Goal: Information Seeking & Learning: Learn about a topic

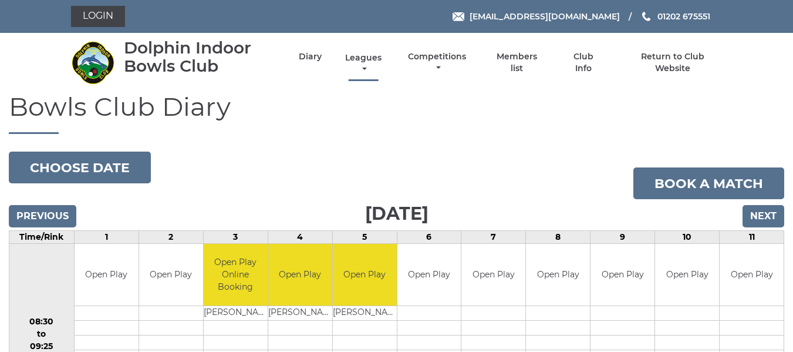
click at [362, 57] on link "Leagues" at bounding box center [363, 63] width 42 height 23
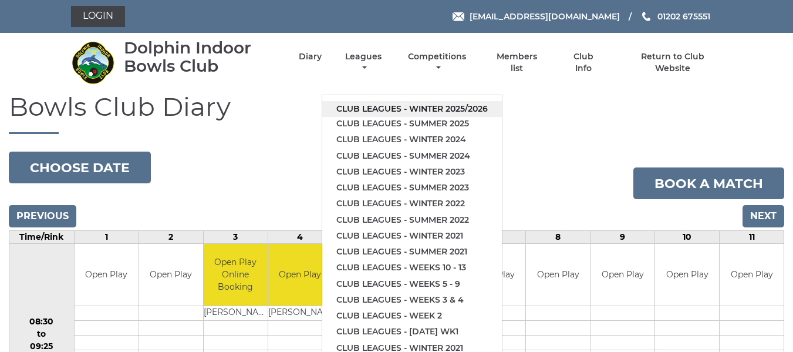
click at [366, 107] on link "Club leagues - Winter 2025/2026" at bounding box center [412, 109] width 180 height 16
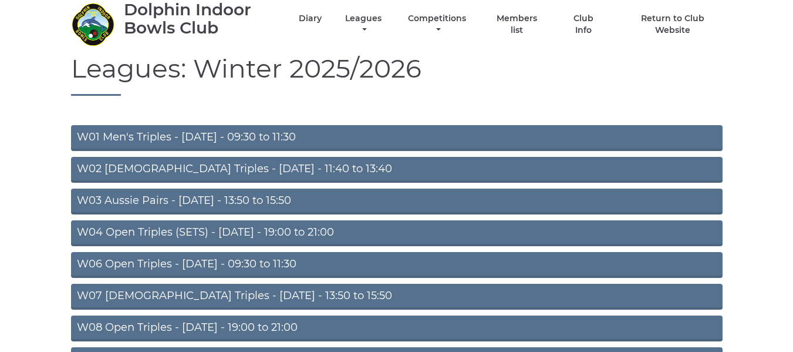
scroll to position [59, 0]
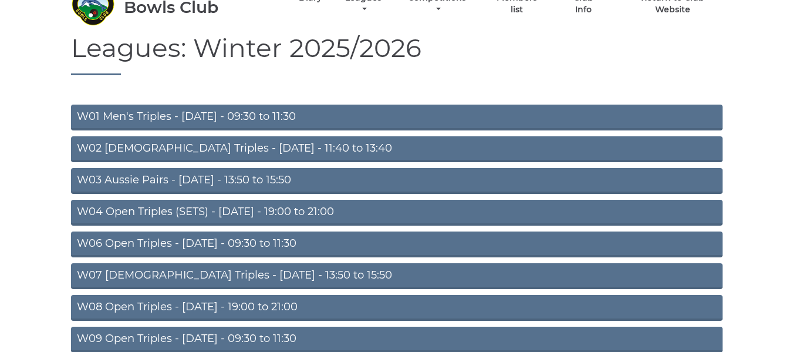
click at [227, 115] on link "W01 Men's Triples - [DATE] - 09:30 to 11:30" at bounding box center [397, 117] width 652 height 26
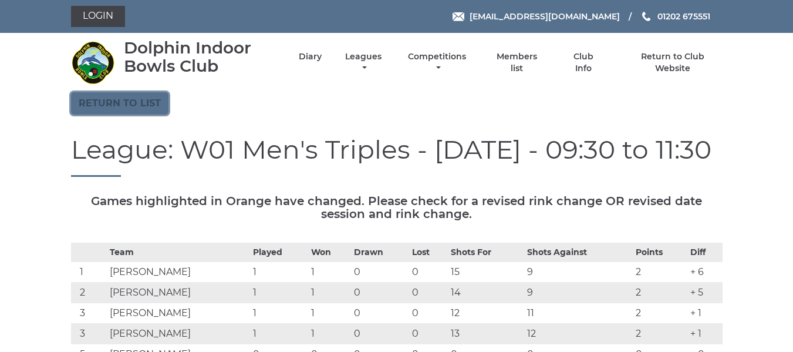
click at [152, 112] on link "Return to list" at bounding box center [119, 103] width 97 height 22
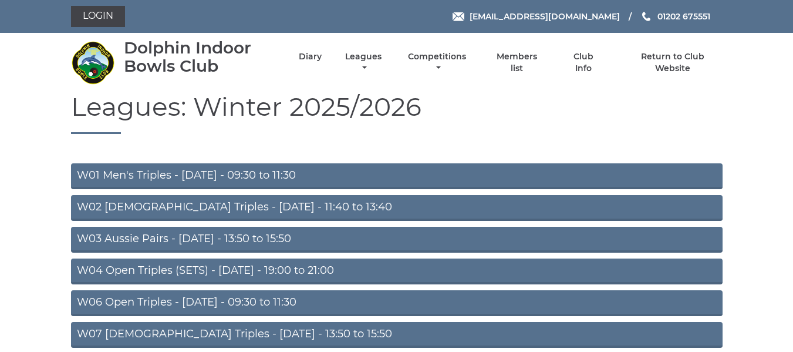
click at [192, 240] on link "W03 Aussie Pairs - [DATE] - 13:50 to 15:50" at bounding box center [397, 240] width 652 height 26
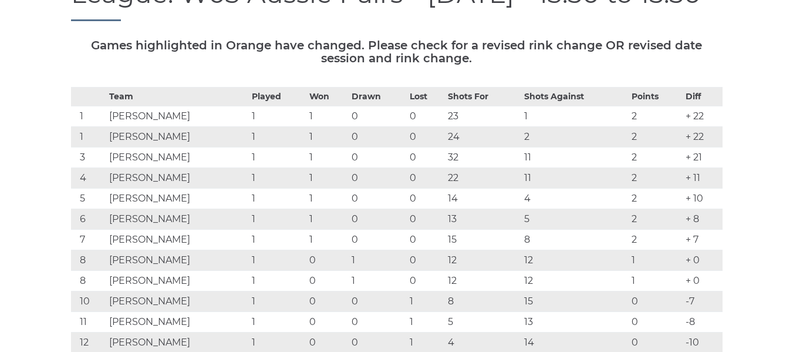
scroll to position [59, 0]
